Goal: Transaction & Acquisition: Subscribe to service/newsletter

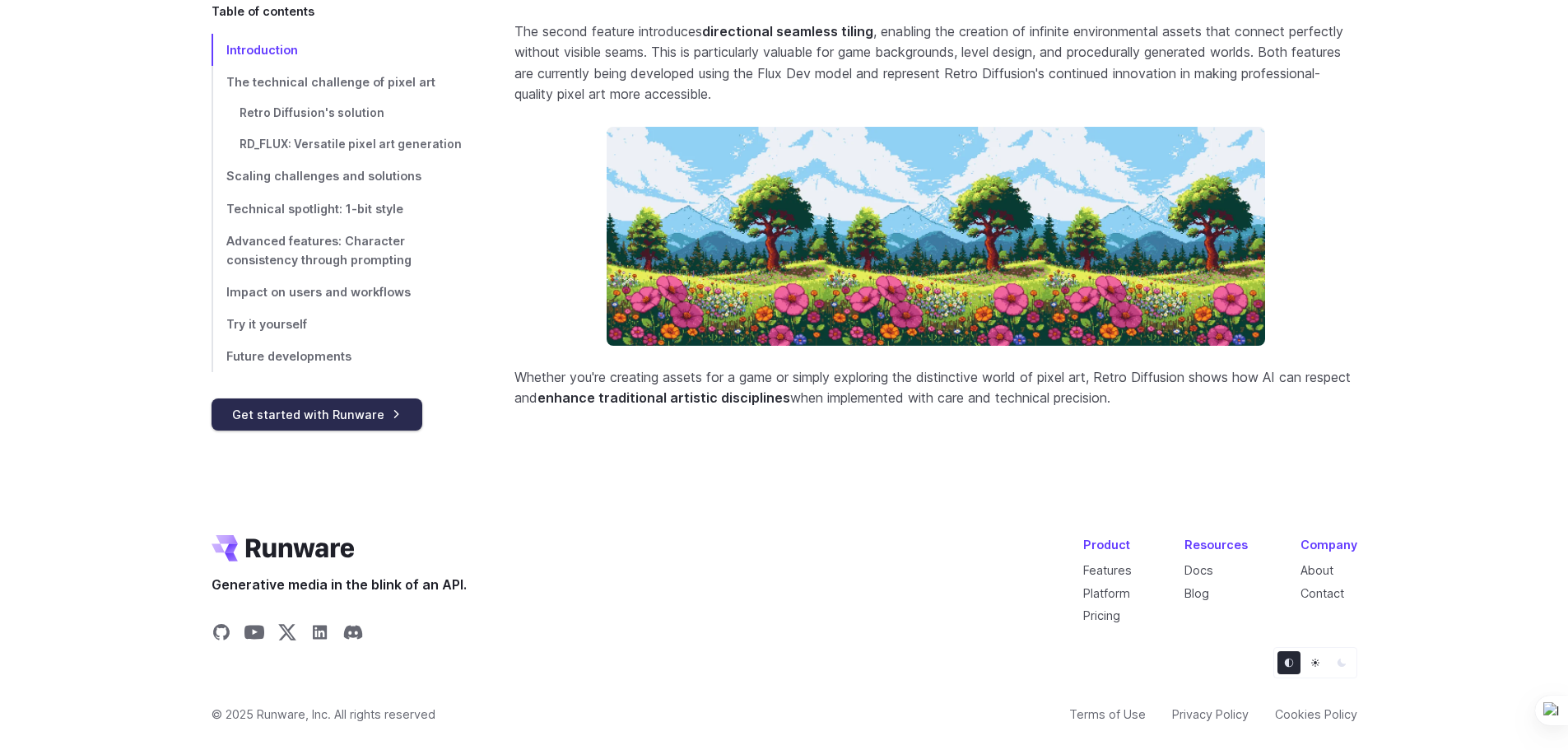
scroll to position [7093, 0]
click at [383, 426] on link "Get started with Runware" at bounding box center [317, 414] width 211 height 32
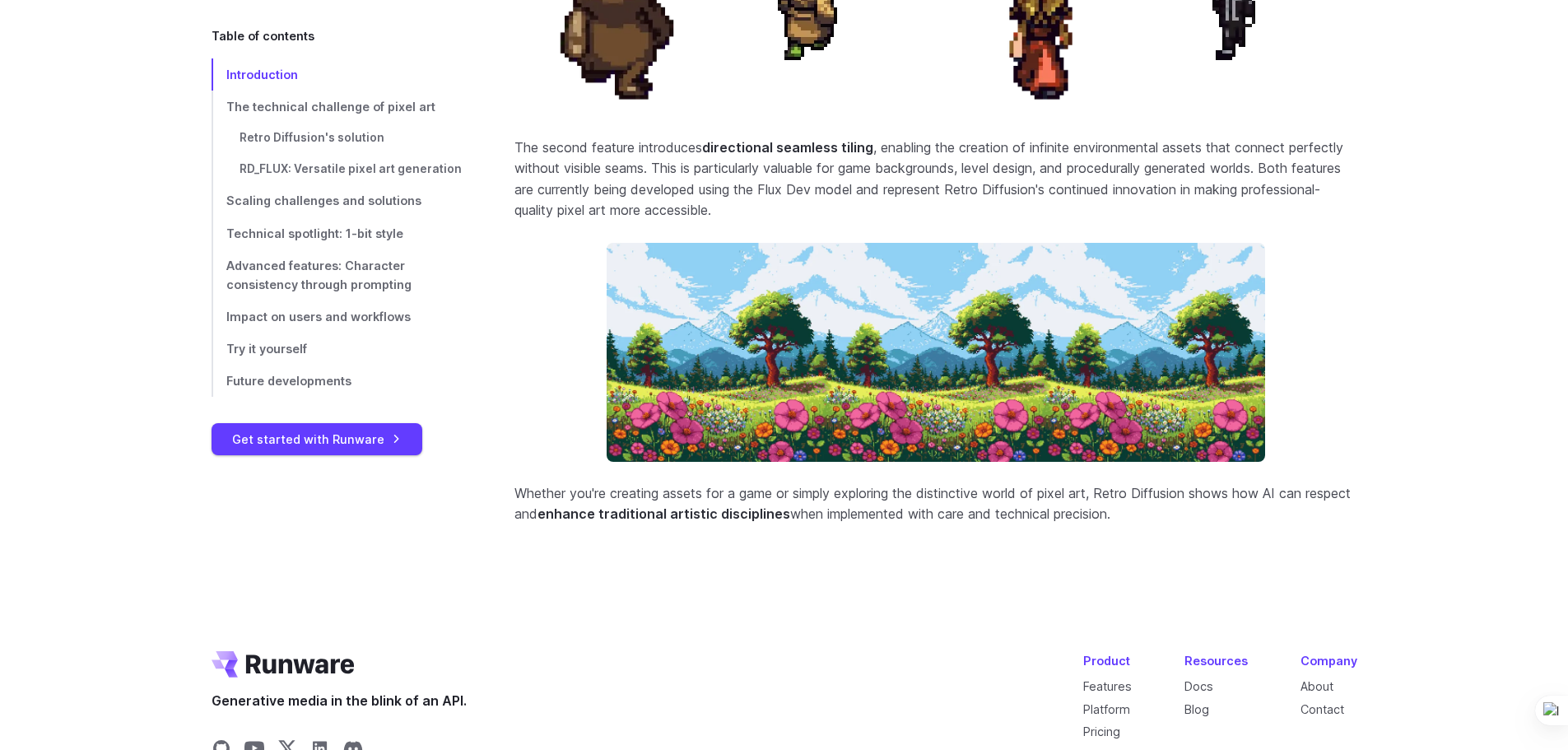
scroll to position [6928, 0]
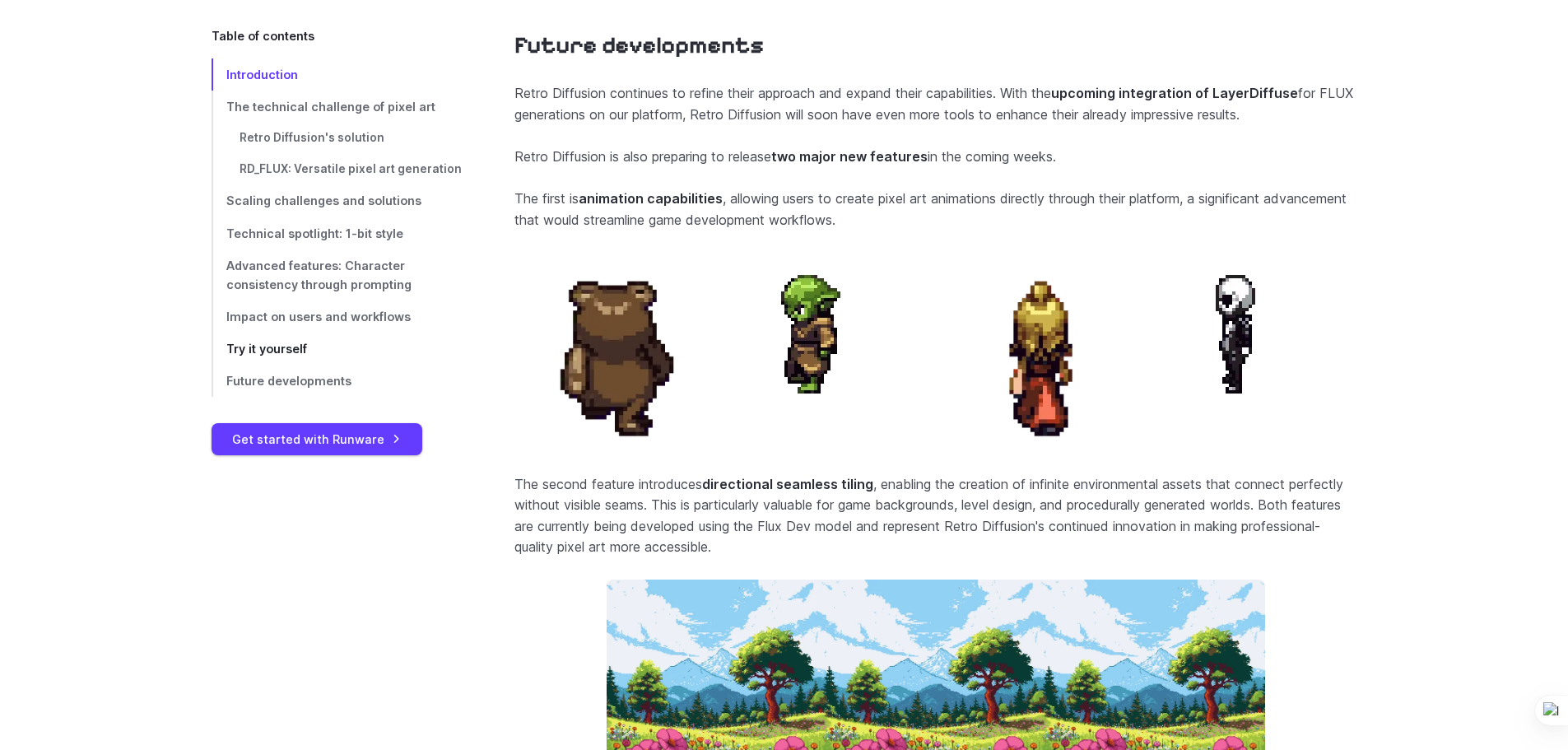
click at [298, 352] on span "Try it yourself" at bounding box center [267, 348] width 81 height 14
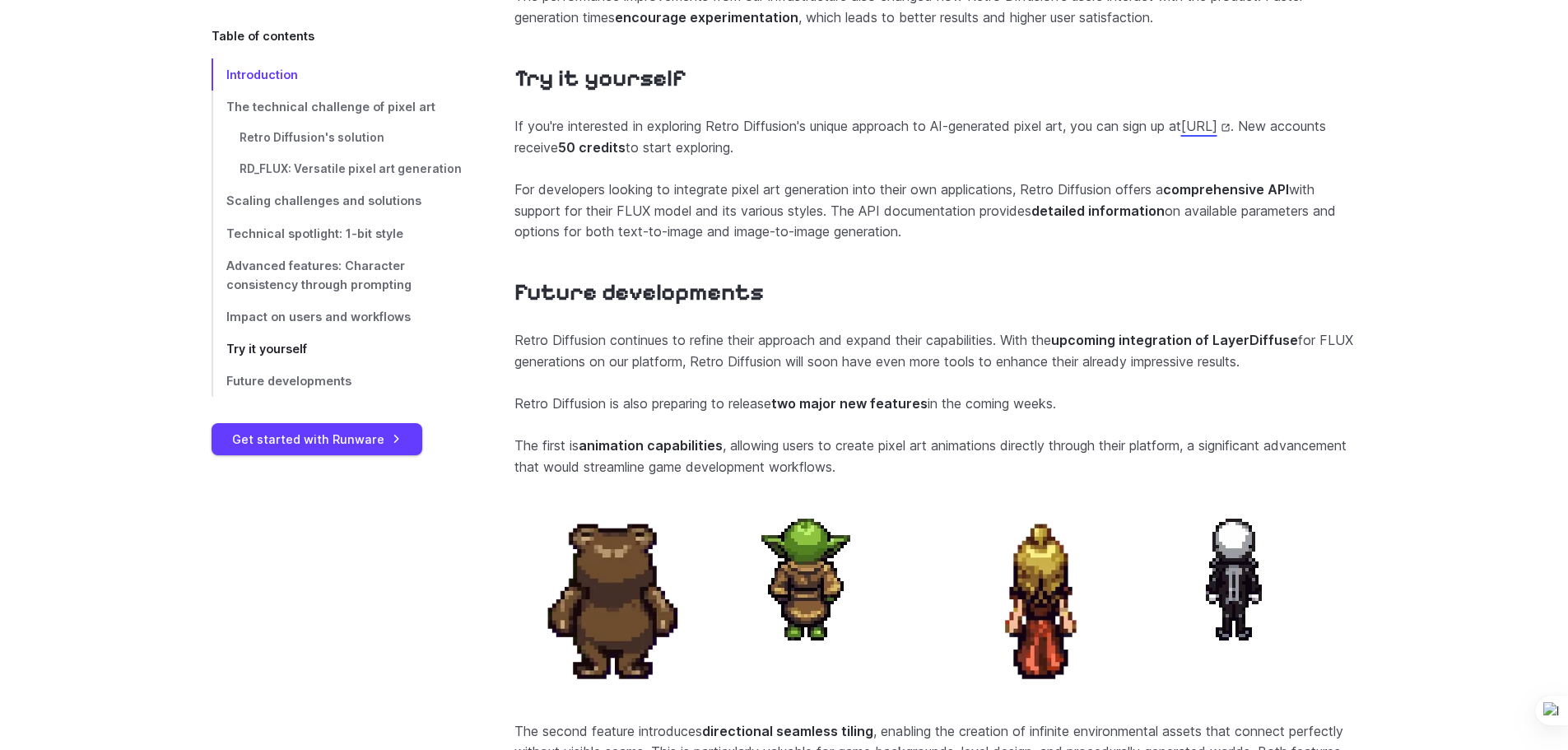
click at [296, 349] on span "Try it yourself" at bounding box center [267, 348] width 81 height 14
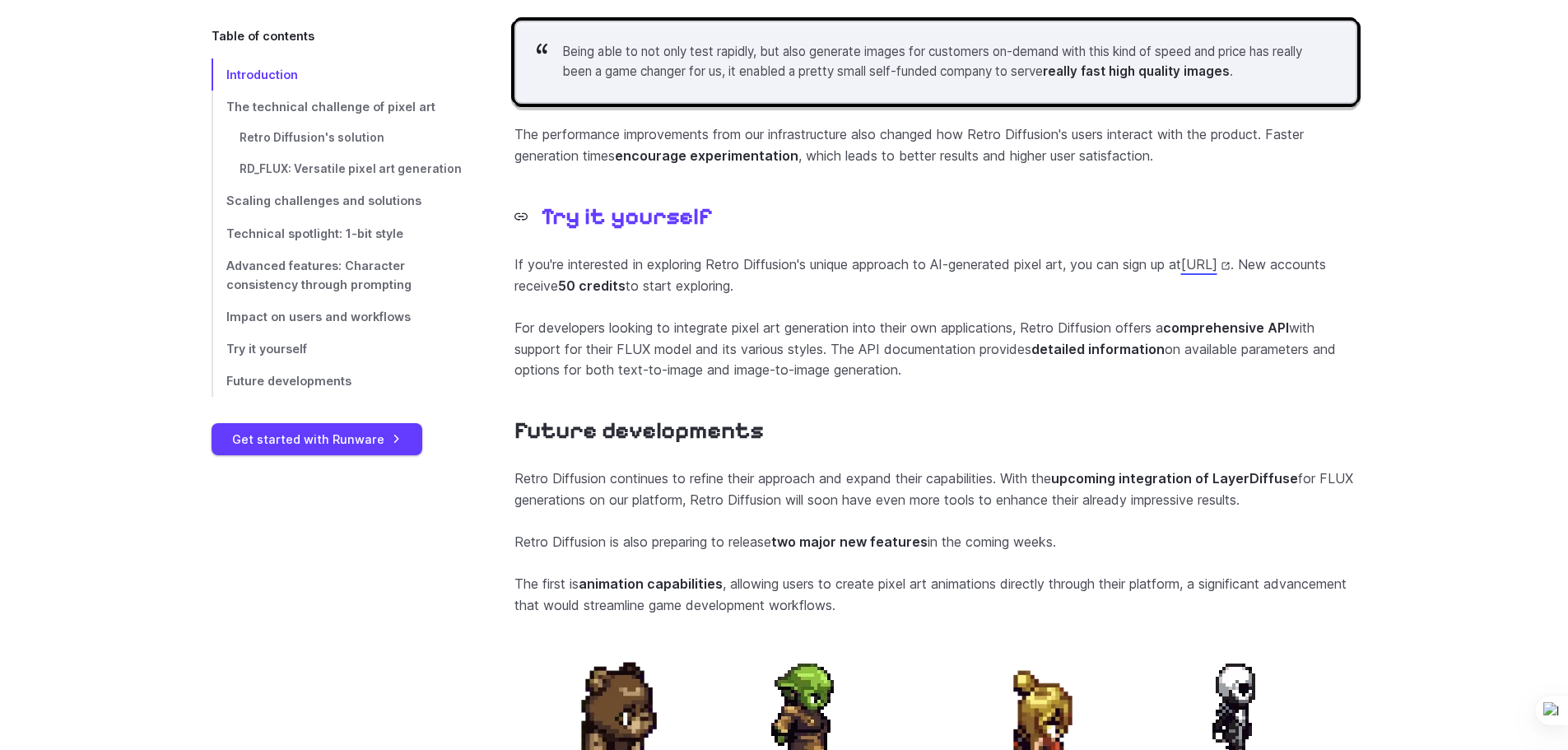
scroll to position [6187, 0]
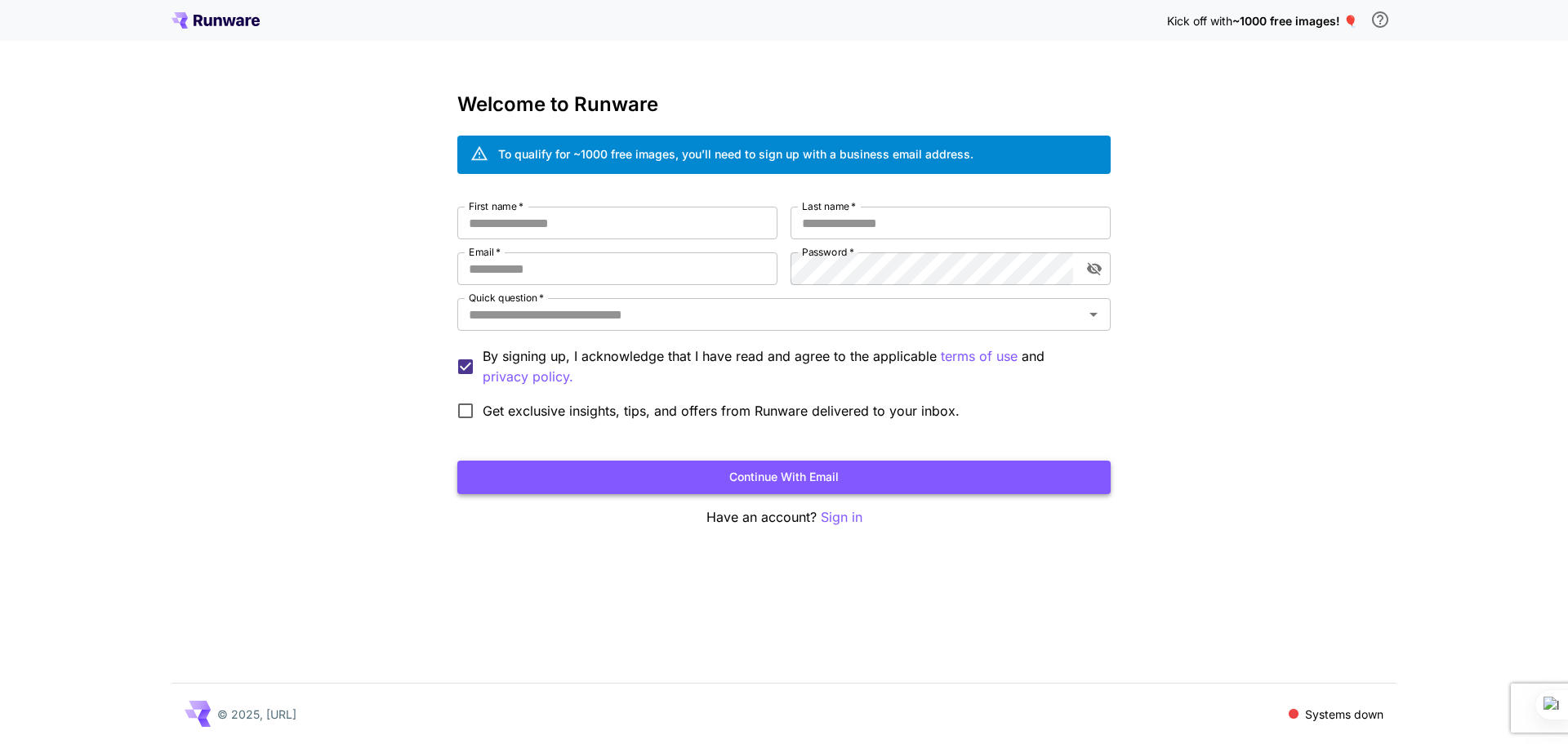
click at [676, 478] on button "Continue with email" at bounding box center [784, 478] width 653 height 34
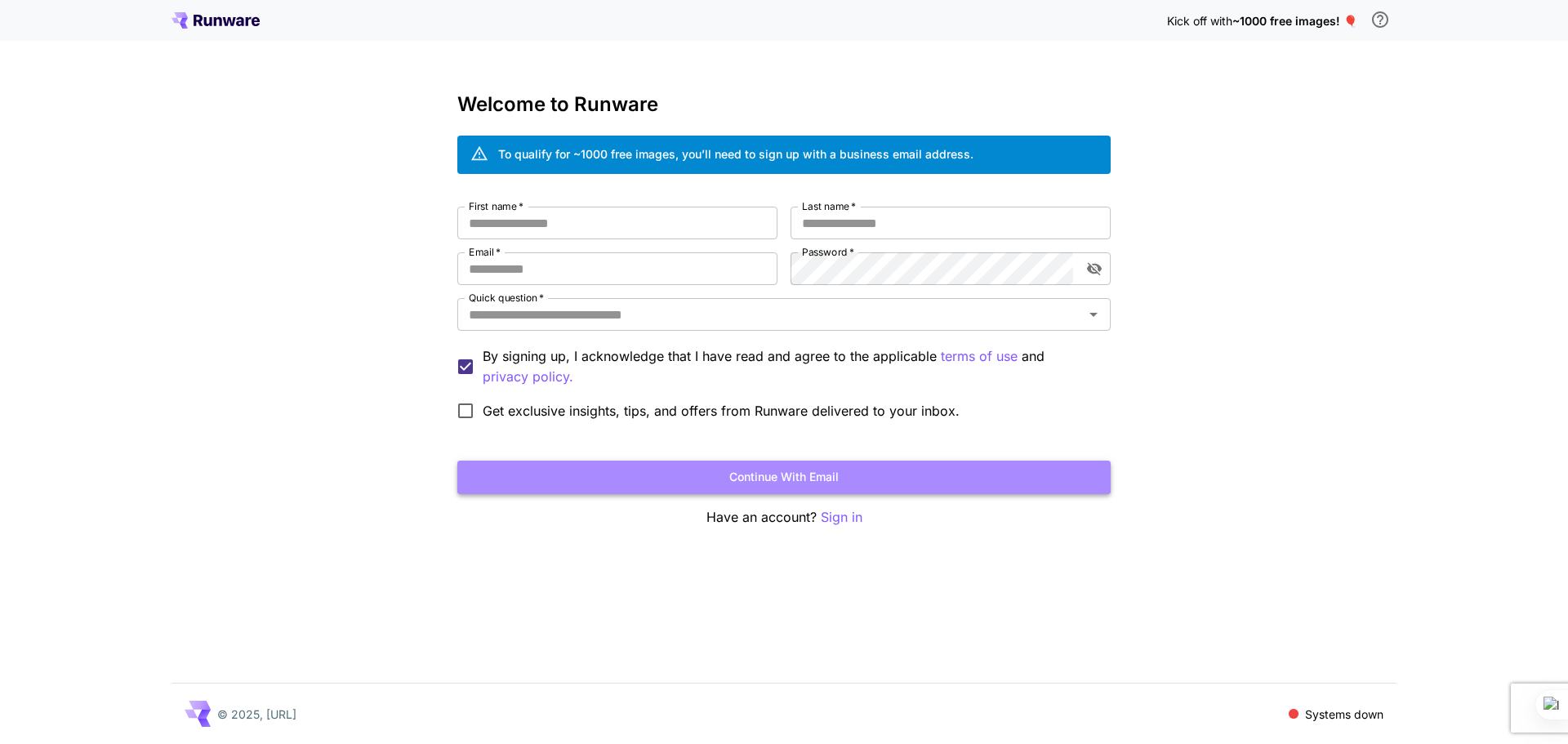
click at [808, 473] on button "Continue with email" at bounding box center [784, 478] width 653 height 34
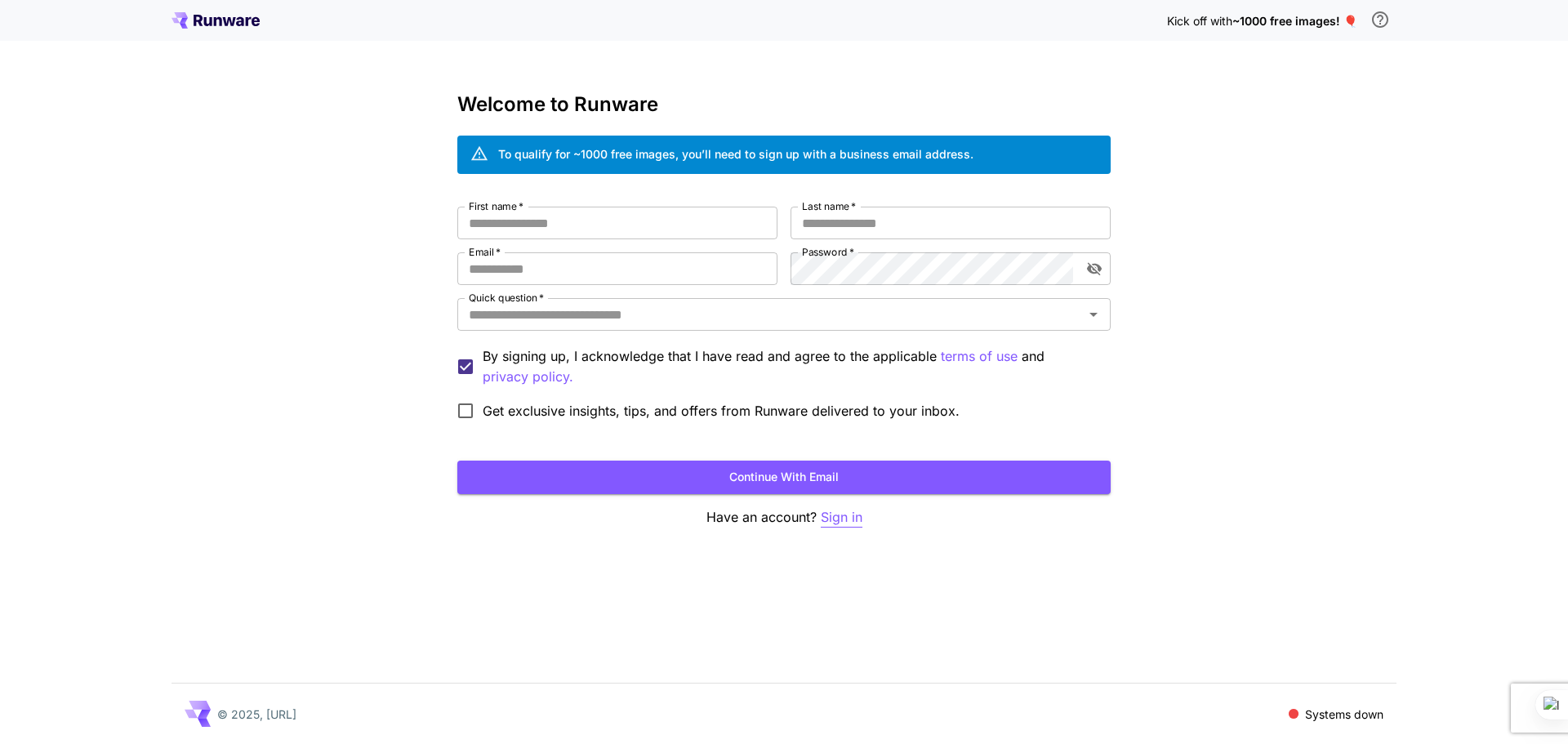
click at [833, 514] on p "Sign in" at bounding box center [841, 517] width 41 height 20
